Goal: Task Accomplishment & Management: Complete application form

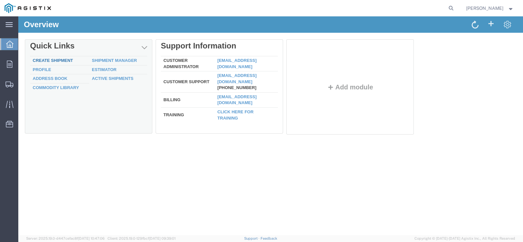
click at [49, 60] on link "Create Shipment" at bounding box center [53, 60] width 40 height 5
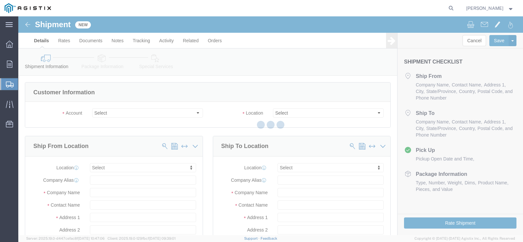
select select
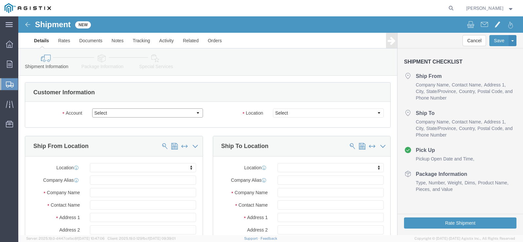
click select "Select MRC Global ([PERSON_NAME] Corp) PG&E"
select select "9596"
click select "Select MRC Global ([PERSON_NAME] Corp) PG&E"
select select "PURCHORD"
select select
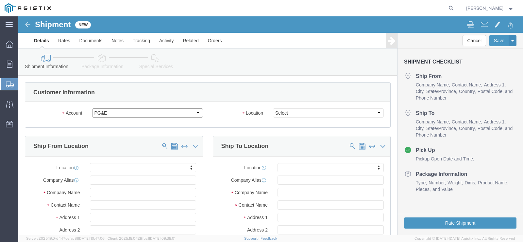
select select
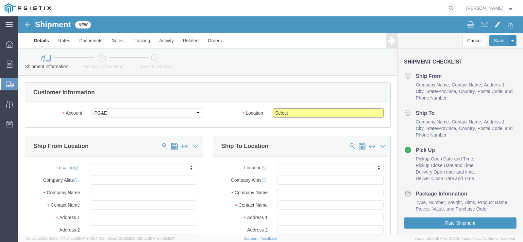
click select "Select All Others [GEOGRAPHIC_DATA] [GEOGRAPHIC_DATA] [GEOGRAPHIC_DATA] [GEOGRA…"
select select "23082"
click select "Select All Others [GEOGRAPHIC_DATA] [GEOGRAPHIC_DATA] [GEOGRAPHIC_DATA] [GEOGRA…"
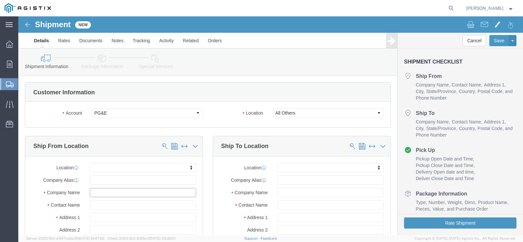
click input "text"
paste input "Pro Pipe Products"
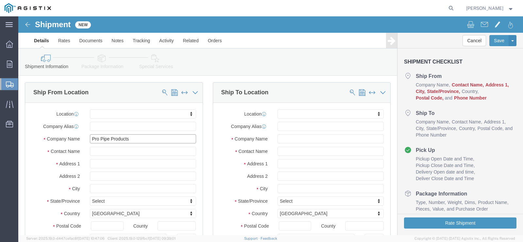
scroll to position [67, 0]
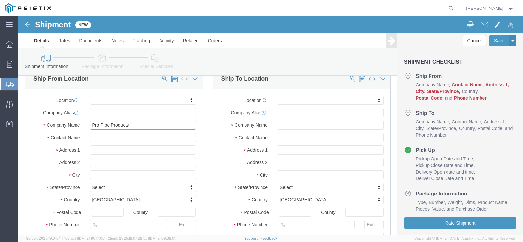
type input "Pro Pipe Products"
click input "text"
type input "[PERSON_NAME]"
click input "text"
paste input "[STREET_ADDRESS]"
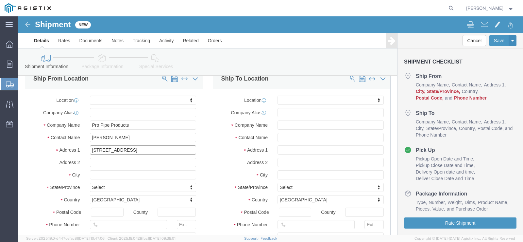
type input "[STREET_ADDRESS]"
select select
click input "text"
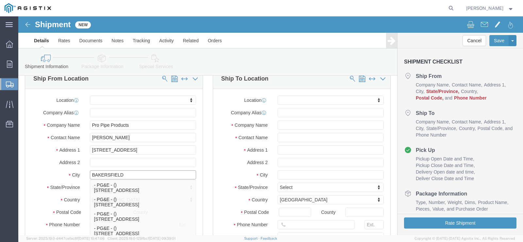
type input "BAKERSFIELD"
select select
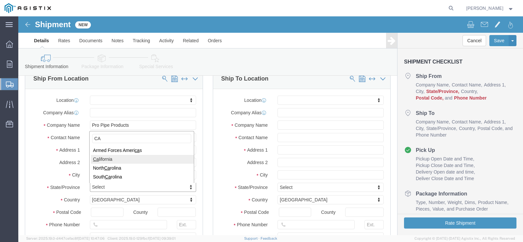
type input "CA"
select select
select select "CA"
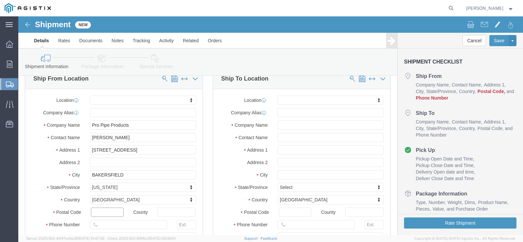
click input "text"
type input "93312"
select select
click input "text"
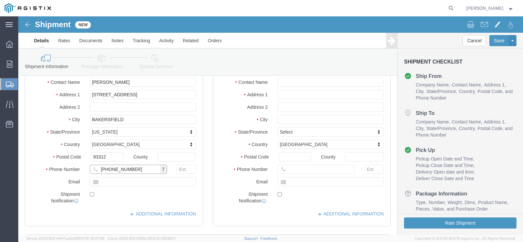
scroll to position [135, 0]
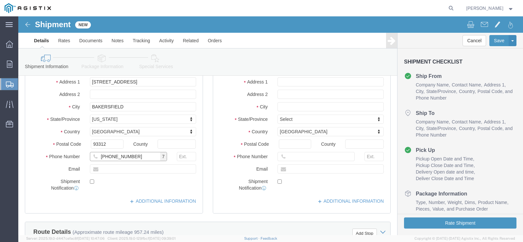
type input "[PHONE_NUMBER]"
click input "text"
type input "[PERSON_NAME][EMAIL_ADDRESS][DOMAIN_NAME]"
click label
click input "checkbox"
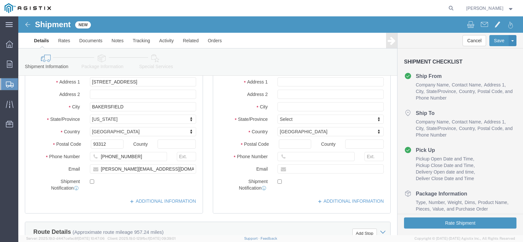
click label
click input "checkbox"
checkbox input "true"
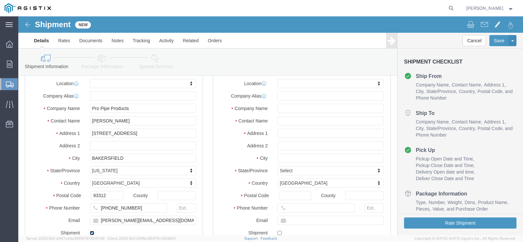
scroll to position [76, 0]
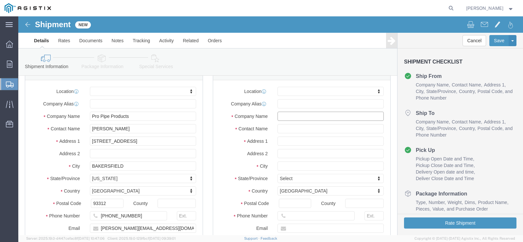
click input "text"
type input "MROIS c/o Pacific Gas & Electric"
click input "text"
type input "[PERSON_NAME]"
click input "text"
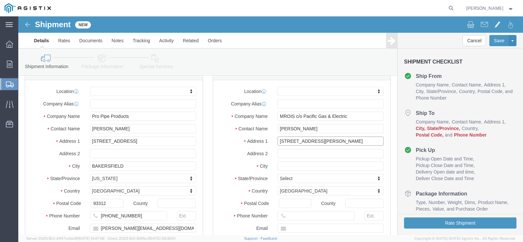
type input "[STREET_ADDRESS][PERSON_NAME]"
select select
click input "text"
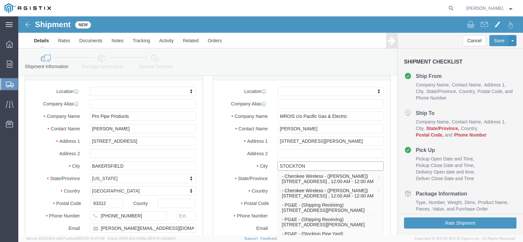
type input "STOCKTON"
select select
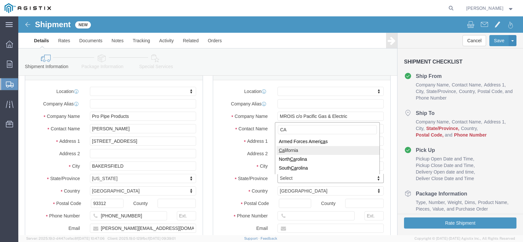
type input "CA"
select select
select select "CA"
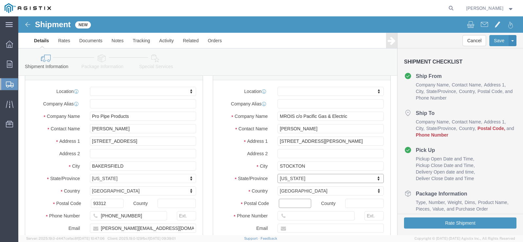
click input "Postal Code"
type input "95203"
select select
click input "text"
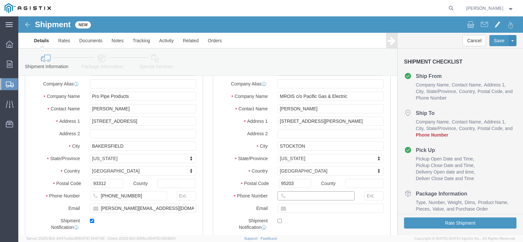
scroll to position [101, 0]
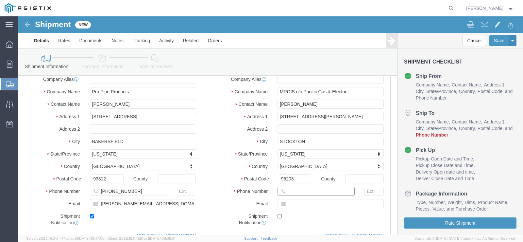
click input "text"
type input "[PHONE_NUMBER]"
click input "text"
type input "[EMAIL_ADDRESS][DOMAIN_NAME]"
click input "checkbox"
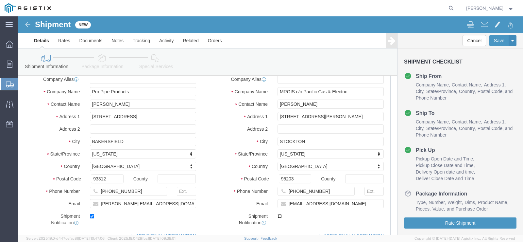
click input "checkbox"
checkbox input "true"
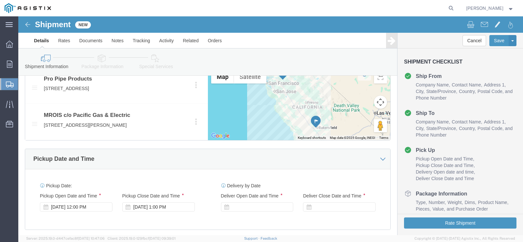
scroll to position [360, 0]
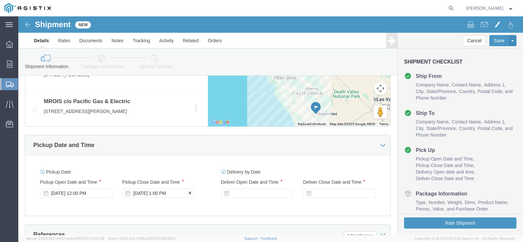
click div "[DATE] 1:00 PM"
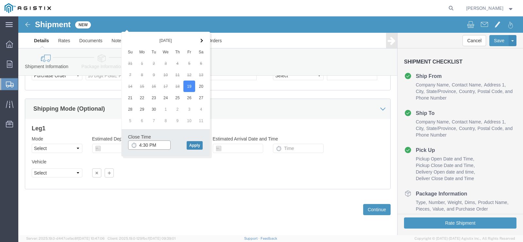
type input "4:30 PM"
click button "Apply"
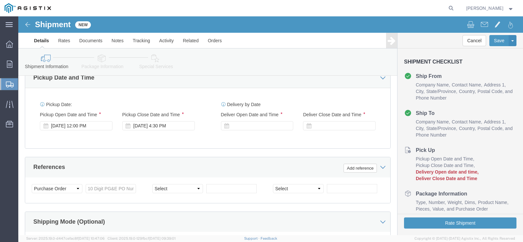
scroll to position [409, 0]
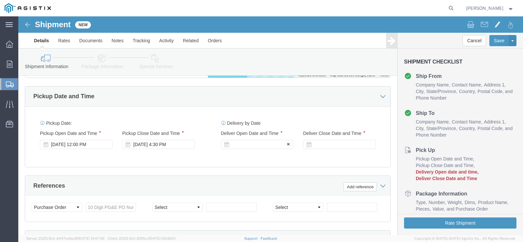
click div
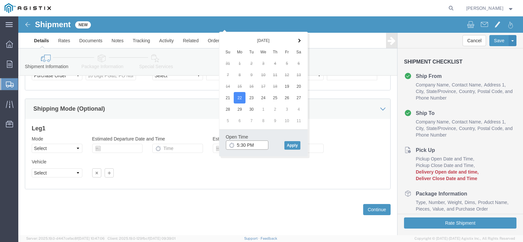
click input "5:30 PM"
type input "6:30 AM"
click button "Apply"
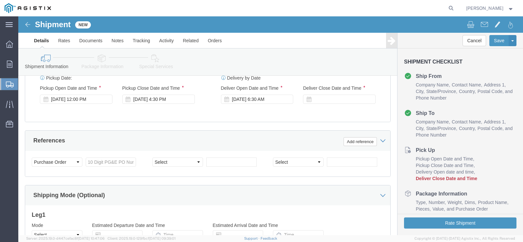
scroll to position [448, 0]
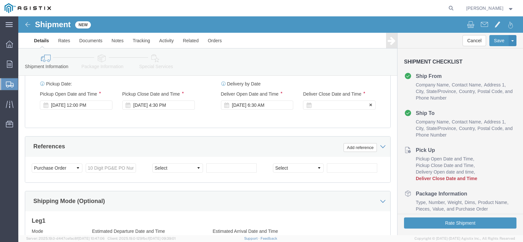
click div
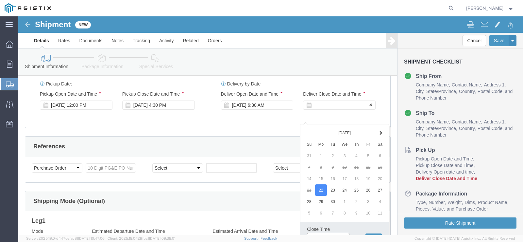
scroll to position [455, 0]
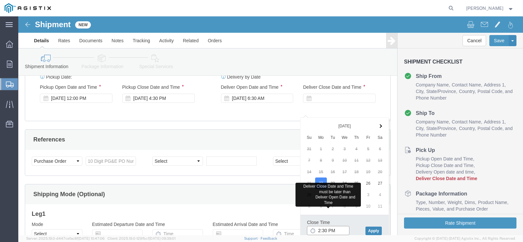
type input "2:30 PM"
click button "Apply"
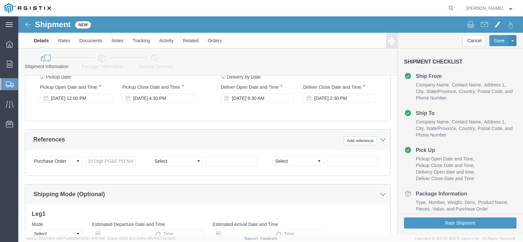
scroll to position [463, 0]
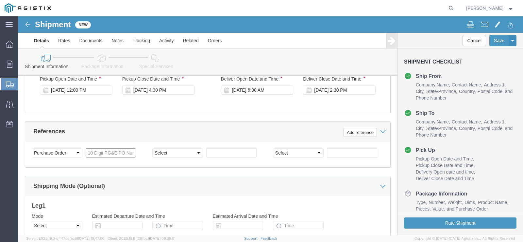
click input "text"
type input "3501418938"
click select "Select Account Type Activity ID Airline Appointment Number ASN Batch Request # …"
select select "PURCHORD"
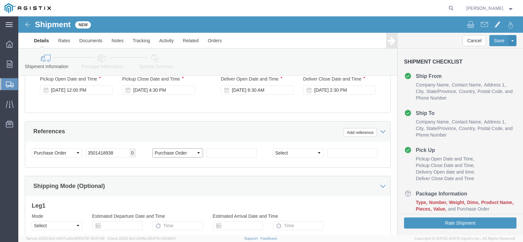
click select "Select Account Type Activity ID Airline Appointment Number ASN Batch Request # …"
click input "text"
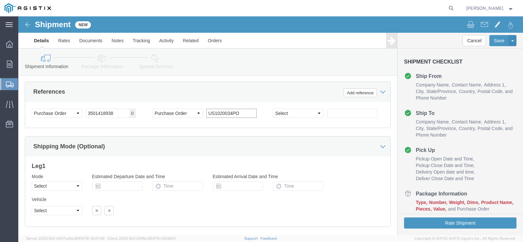
scroll to position [543, 0]
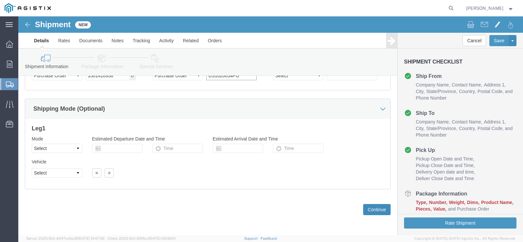
type input "US1020034PO"
click button "Continue"
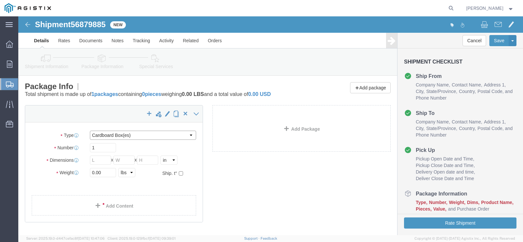
click select "Select Bulk Bundle(s) Cardboard Box(es) Carton(s) Crate(s) Drum(s) (Fiberboard)…"
select select "PSNS"
click select "Select Bulk Bundle(s) Cardboard Box(es) Carton(s) Crate(s) Drum(s) (Fiberboard)…"
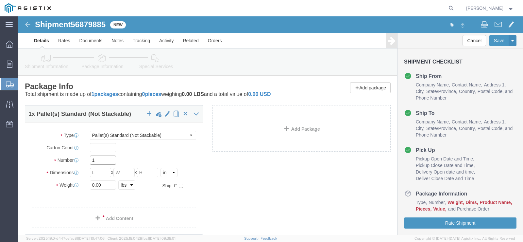
click input "1"
type input "2"
click input "text"
type input "24"
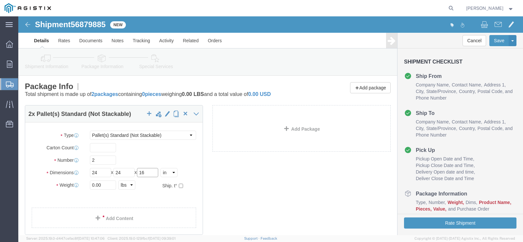
type input "16"
click input "0.00"
drag, startPoint x: 86, startPoint y: 170, endPoint x: 52, endPoint y: 166, distance: 34.0
click div "Weight 0.00 Select kgs lbs Ship. t°"
type input "2"
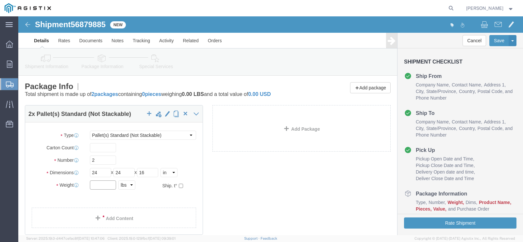
click input "text"
type input "450"
click link "Add Content"
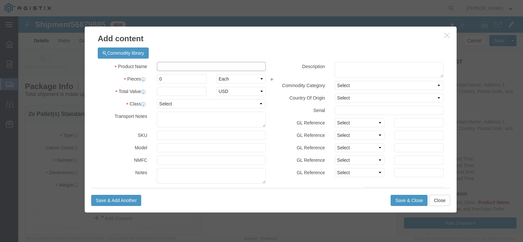
click input "text"
paste input "Plidco Split+Sleeves         Part# SS-12NX10-1000-VB-1E"
click input "Plidco Split+Sleeves         Part# SS-12NX10-1000-VB-1E"
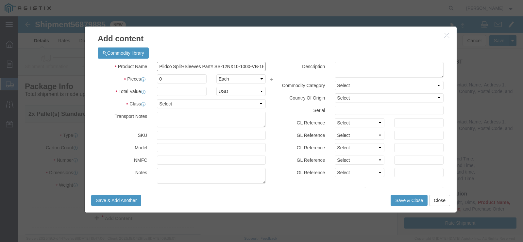
type input "Plidco Split+Sleeves Part# SS-12NX10-1000-VB-1E"
click input "0"
type input "2"
click input "text"
type input "17191.02"
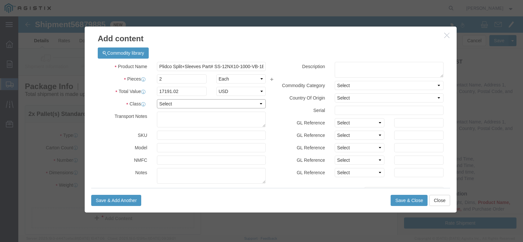
click select "Select 50 55 60 65 70 85 92.5 100 125 175 250 300 400"
select select "50"
click select "Select 50 55 60 65 70 85 92.5 100 125 175 250 300 400"
click textarea
click textarea "M021725"
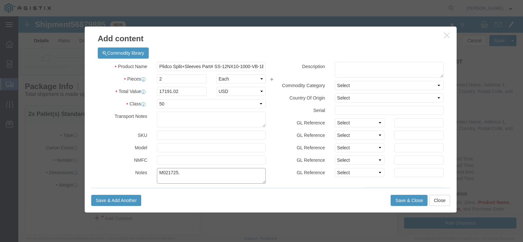
paste textarea "Serial #6925901, 6925902"
type textarea "M021725. Serial #6925901, 6925902"
click button "Save & Close"
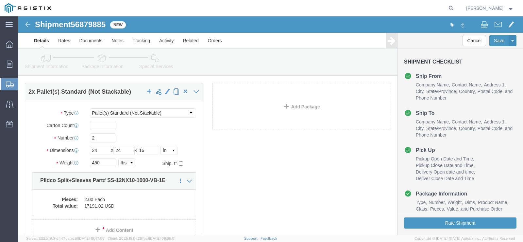
scroll to position [11, 0]
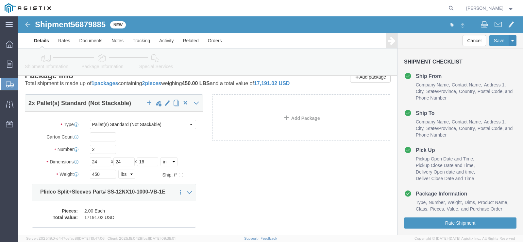
click link "Details"
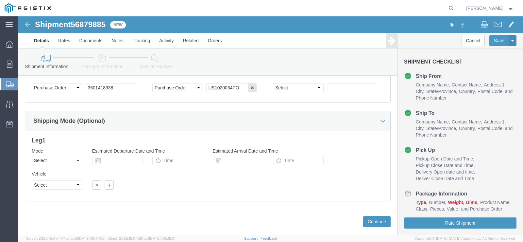
scroll to position [499, 0]
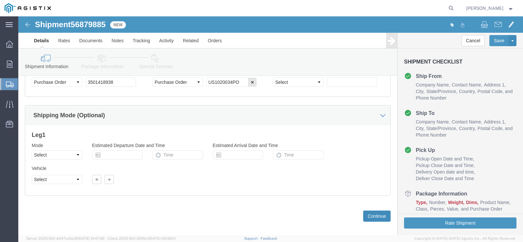
click button "Continue"
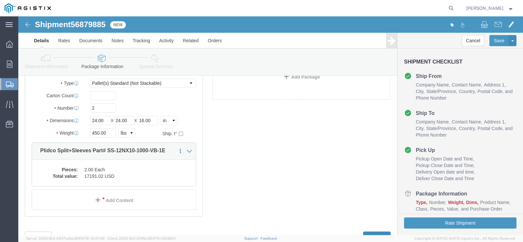
scroll to position [53, 0]
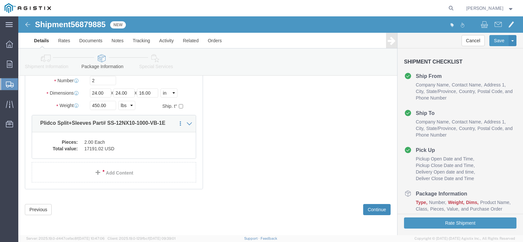
click button "Continue"
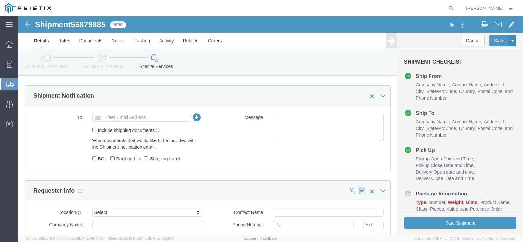
scroll to position [320, 0]
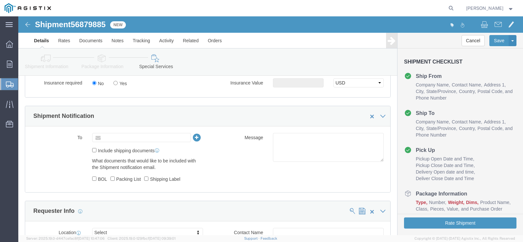
click input "text"
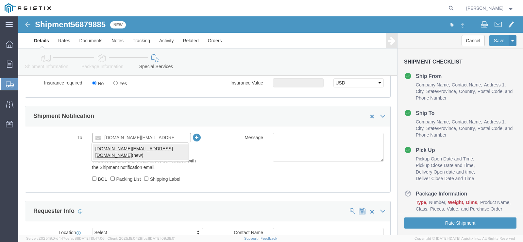
type input "[DOMAIN_NAME][EMAIL_ADDRESS][DOMAIN_NAME]"
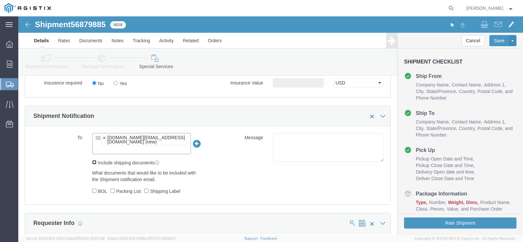
click input "Include shipping documents"
checkbox input "true"
click input "BOL"
checkbox input "true"
click input "Packing List"
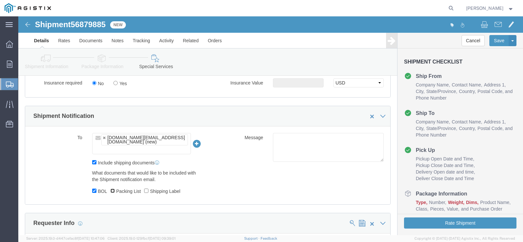
checkbox input "true"
click input "Shipping Label"
checkbox input "true"
click button "Rate Shipment"
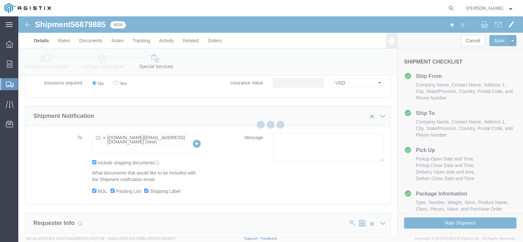
scroll to position [0, 0]
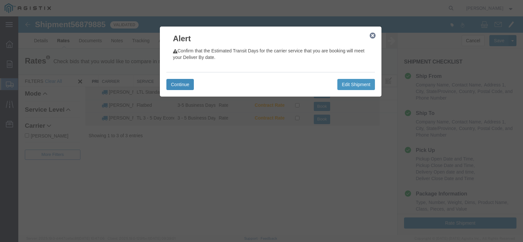
click at [186, 84] on button "Continue" at bounding box center [179, 84] width 27 height 11
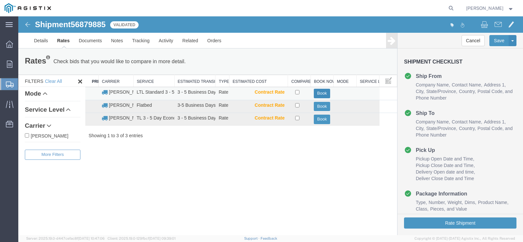
click at [323, 93] on button "Book" at bounding box center [322, 93] width 16 height 9
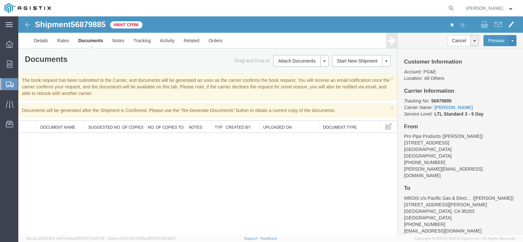
click at [512, 10] on span "[PERSON_NAME]" at bounding box center [490, 8] width 48 height 7
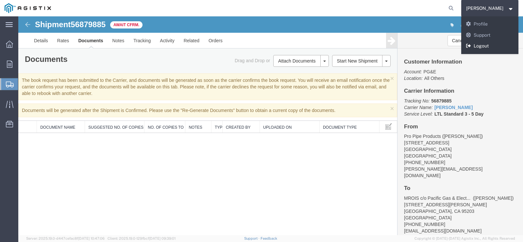
click at [497, 47] on link "Logout" at bounding box center [490, 46] width 58 height 11
